Goal: Find contact information: Find contact information

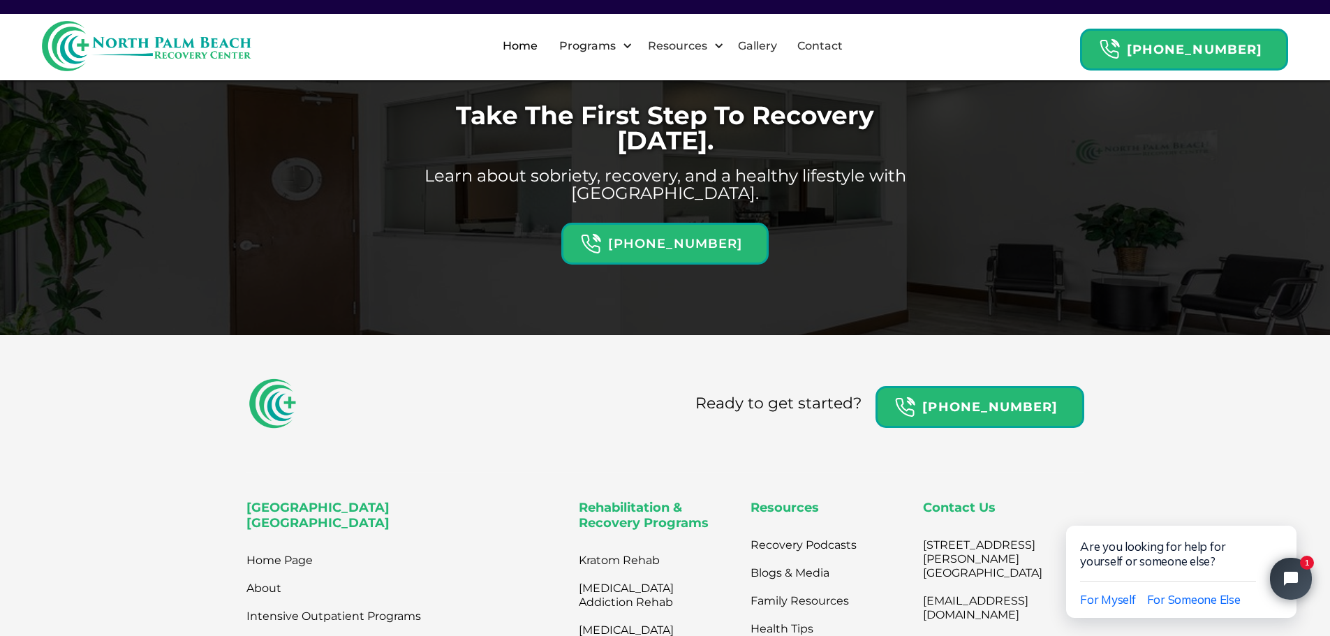
scroll to position [4561, 0]
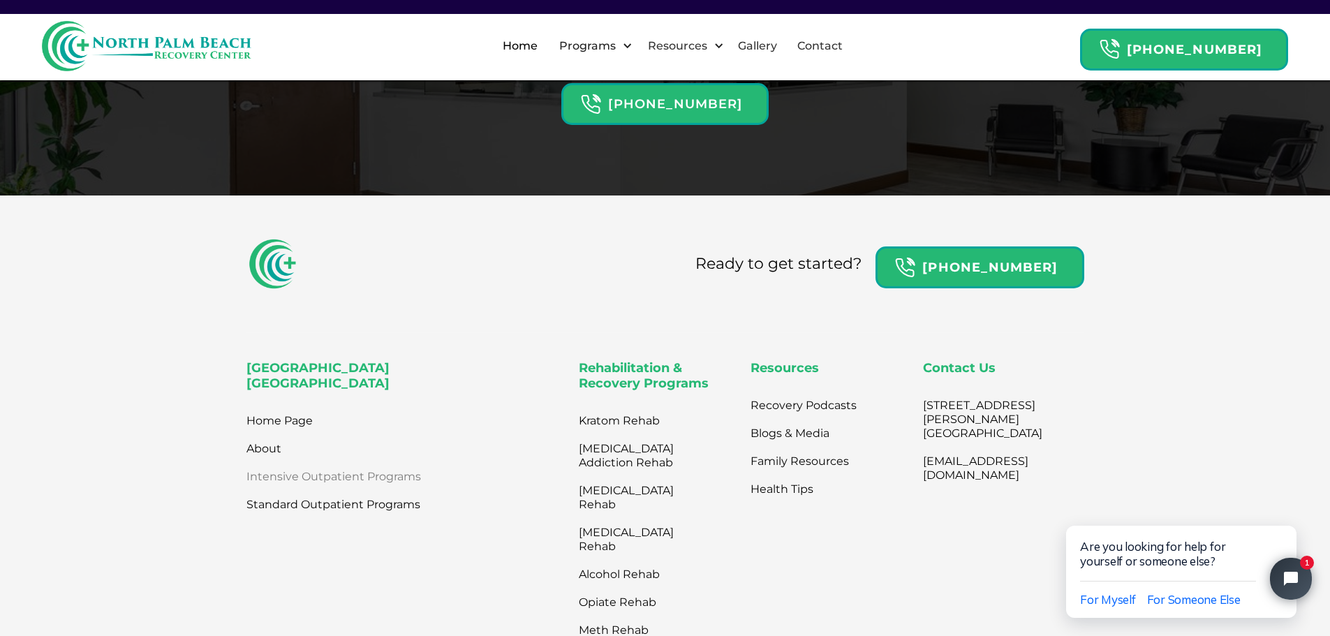
click at [281, 463] on link "Intensive Outpatient Programs" at bounding box center [334, 477] width 175 height 28
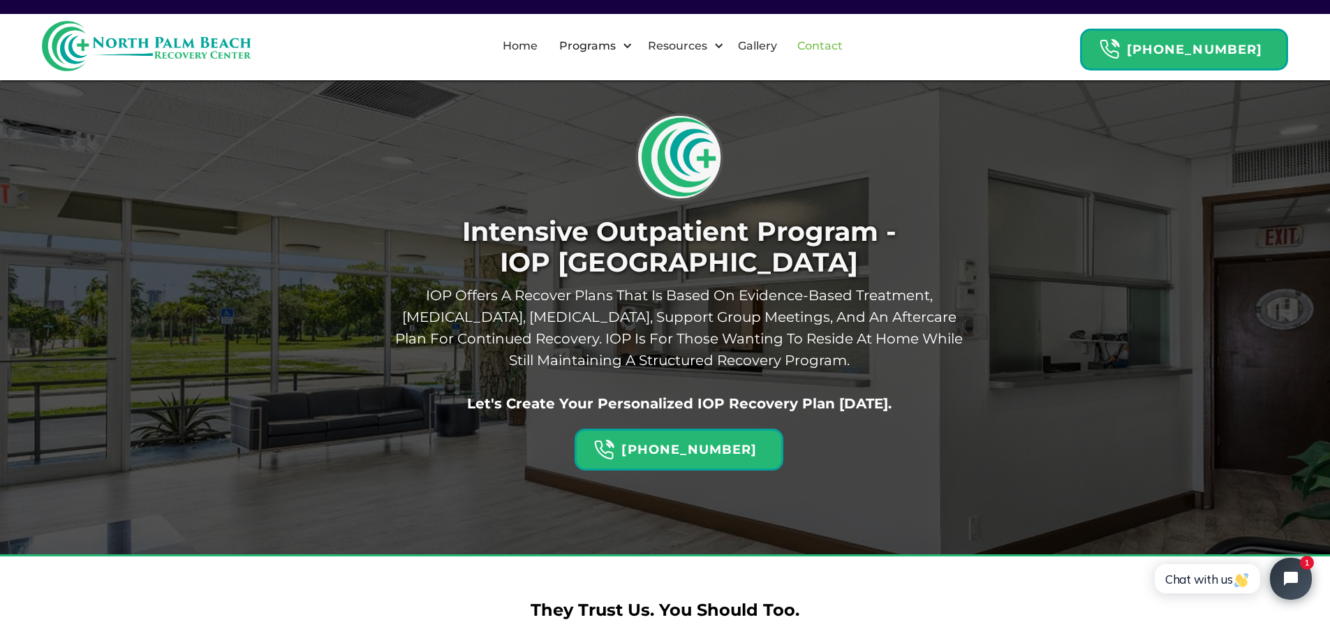
click at [836, 43] on link "Contact" at bounding box center [820, 46] width 62 height 45
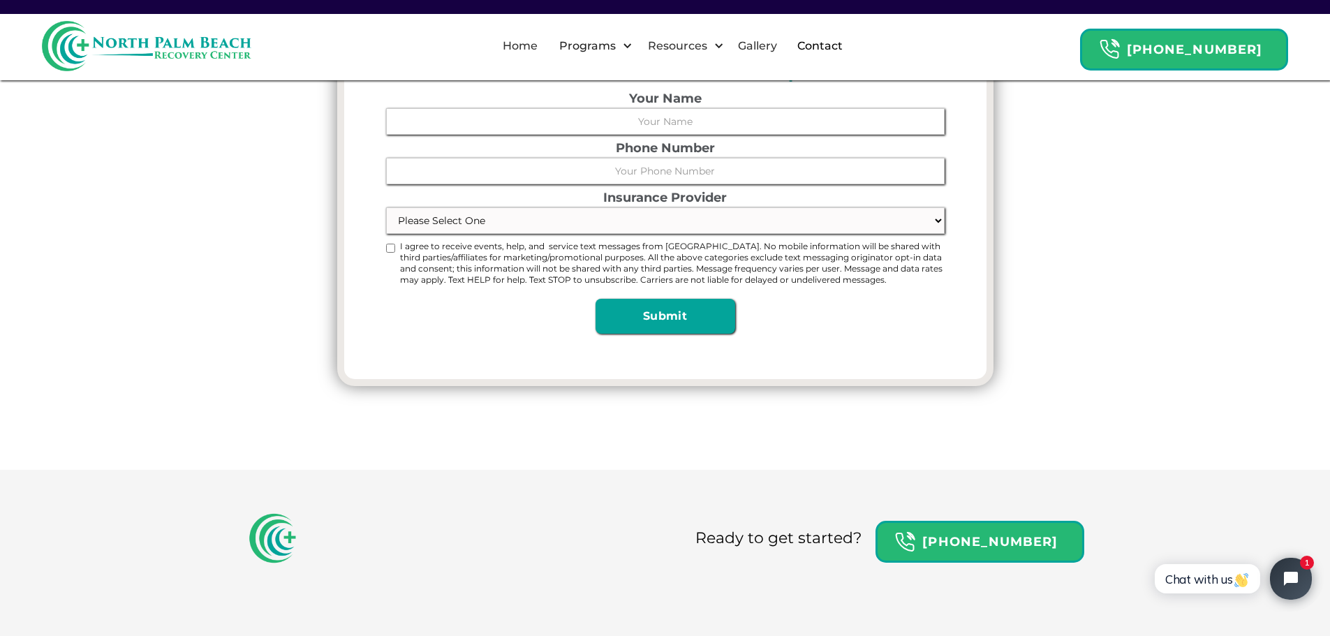
scroll to position [698, 0]
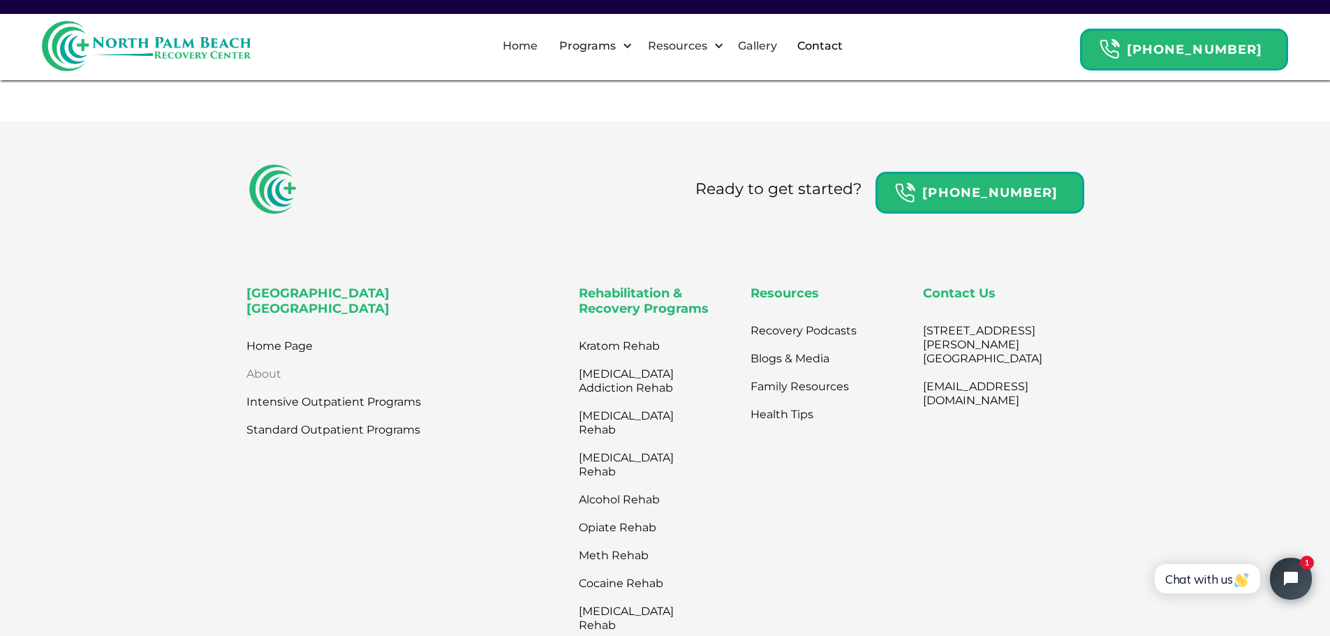
click at [269, 385] on link "About" at bounding box center [264, 374] width 35 height 28
